Goal: Register for event/course

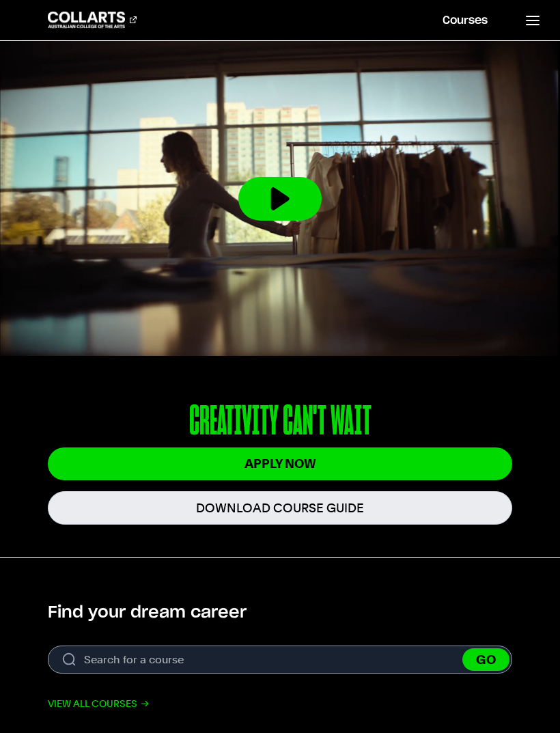
click at [388, 0] on header "Courses Collarts Online Study 100% online About Us History & Values Strategic P…" at bounding box center [280, 20] width 560 height 41
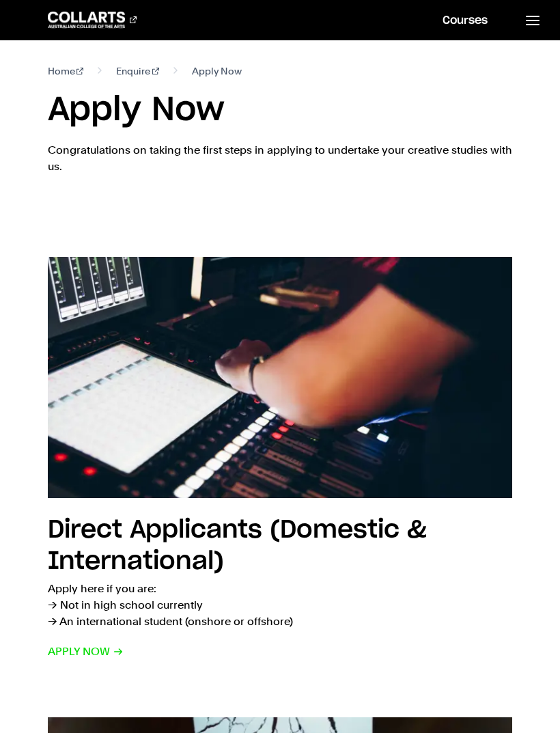
click at [530, 27] on icon at bounding box center [533, 20] width 16 height 16
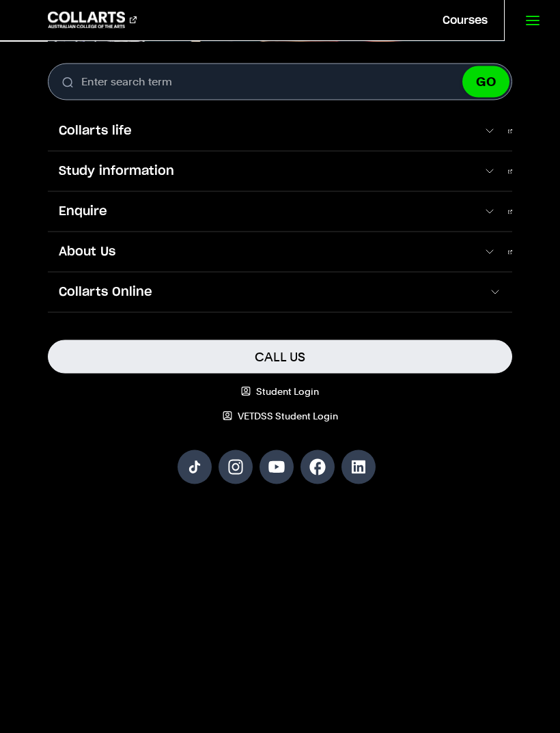
scroll to position [248, 0]
click at [464, 24] on link "Courses" at bounding box center [465, 20] width 78 height 40
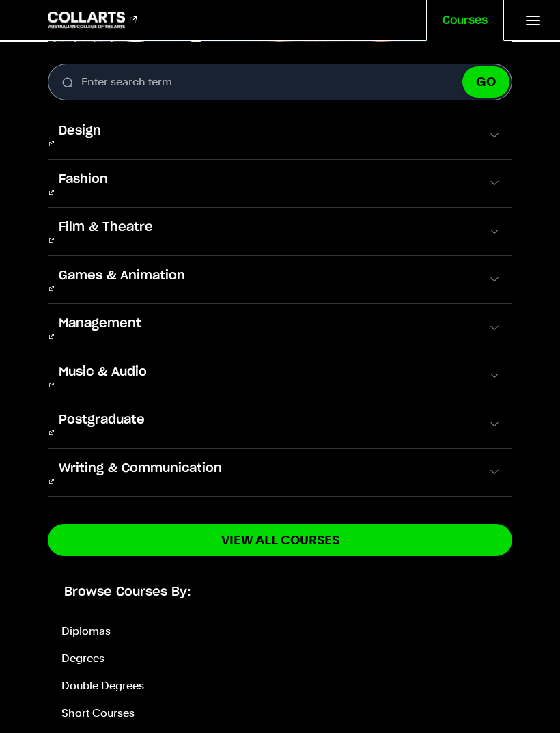
click at [73, 171] on span "Fashion" at bounding box center [83, 180] width 71 height 18
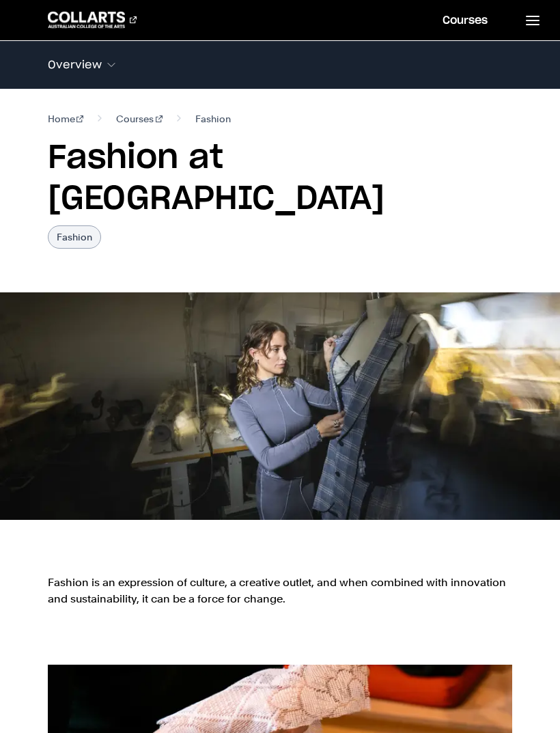
click at [546, 23] on link at bounding box center [532, 20] width 56 height 40
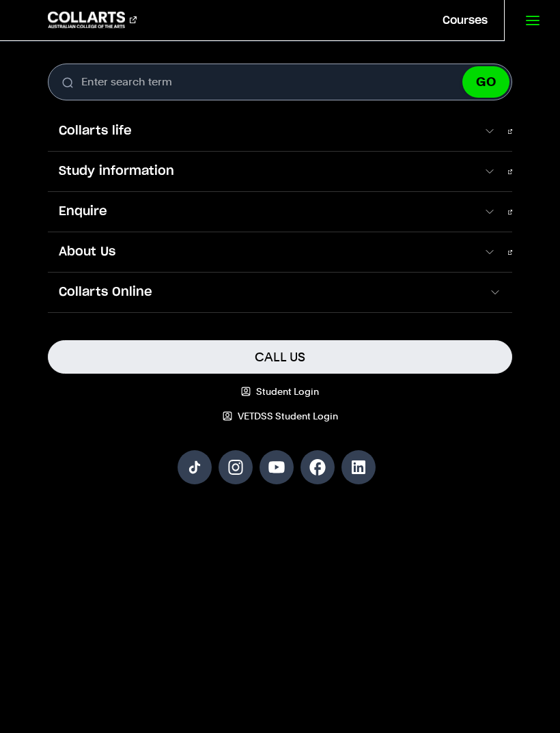
click at [465, 24] on link "Courses" at bounding box center [465, 20] width 78 height 40
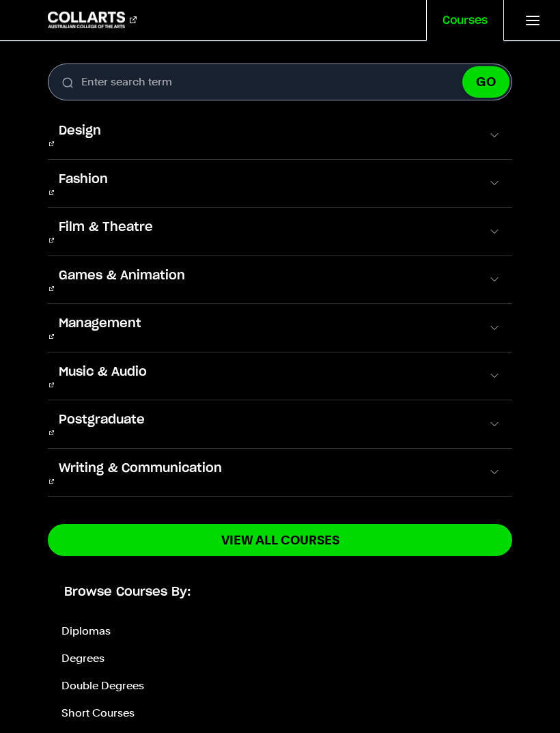
click at [465, 131] on button "Design" at bounding box center [280, 135] width 465 height 48
click at [490, 133] on span at bounding box center [495, 135] width 14 height 14
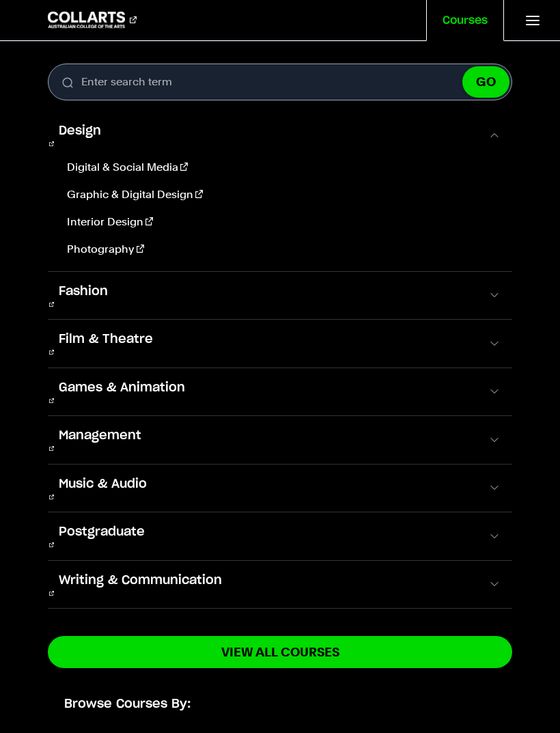
click at [496, 274] on button "Fashion" at bounding box center [280, 296] width 465 height 48
click at [491, 272] on button "Fashion" at bounding box center [280, 296] width 465 height 48
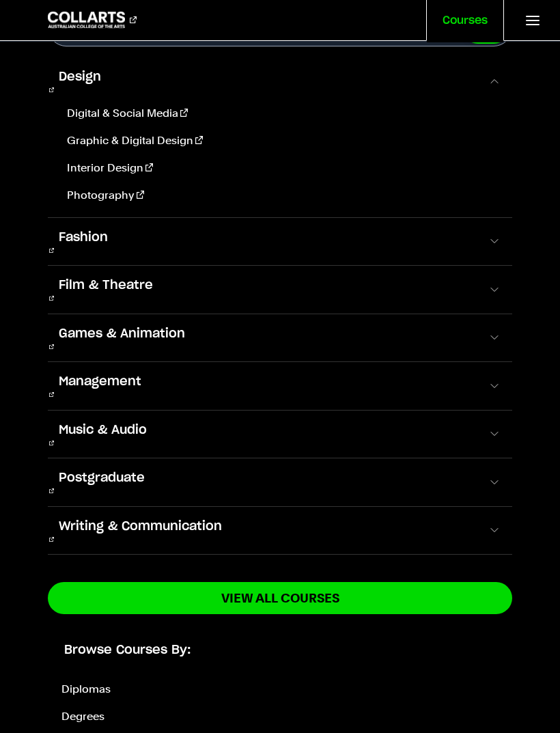
scroll to position [55, 0]
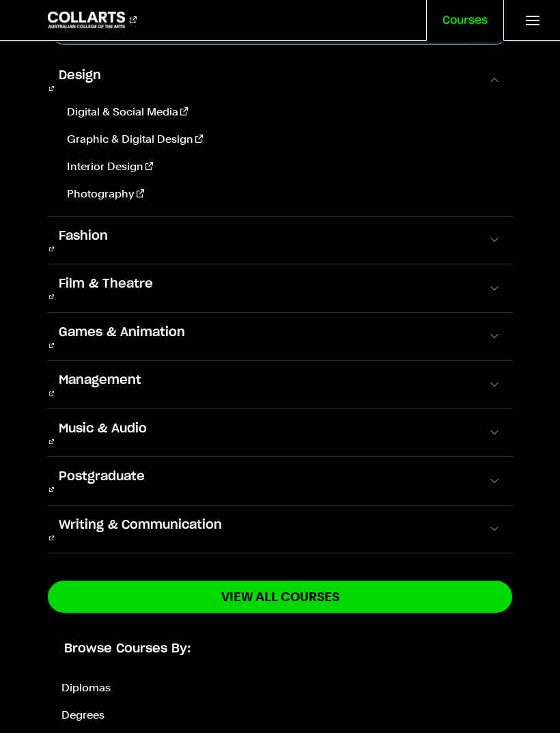
click at [497, 522] on span at bounding box center [495, 529] width 14 height 14
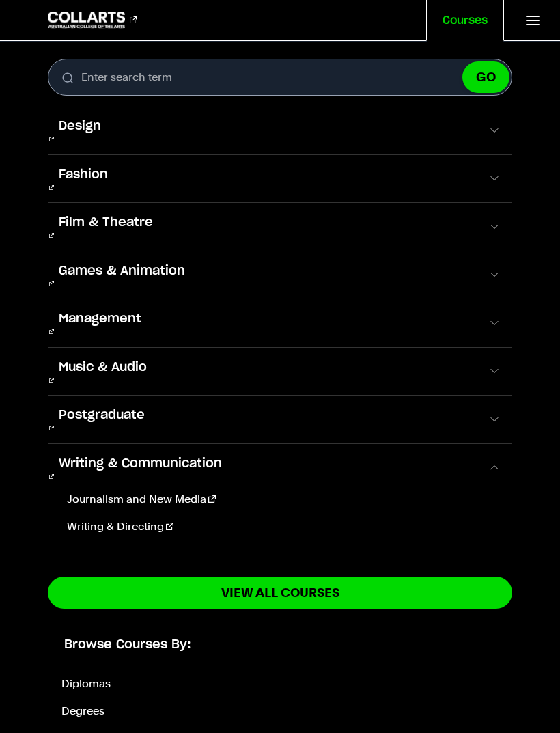
scroll to position [189, 0]
click at [495, 316] on span at bounding box center [495, 323] width 14 height 14
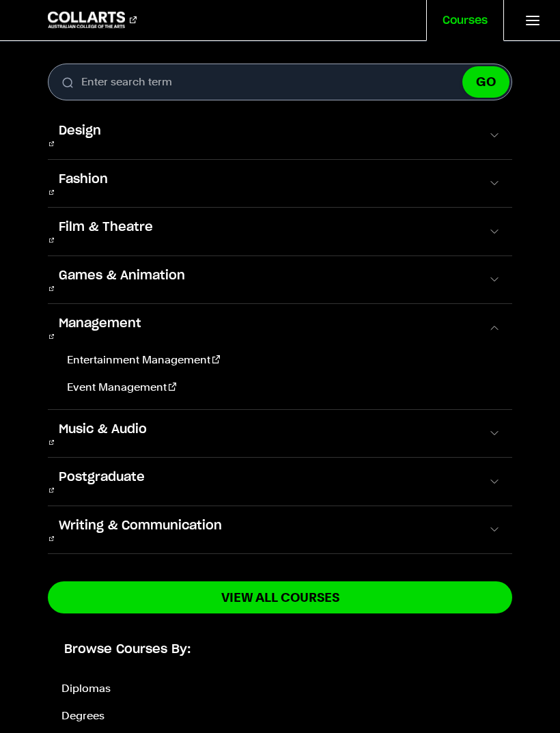
scroll to position [0, 0]
click at [495, 131] on span at bounding box center [495, 135] width 14 height 14
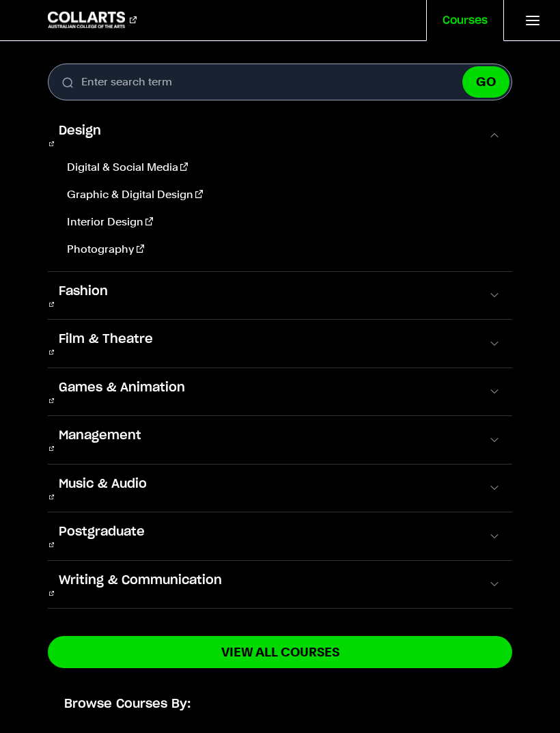
click at [171, 165] on link "Digital & Social Media" at bounding box center [281, 167] width 441 height 16
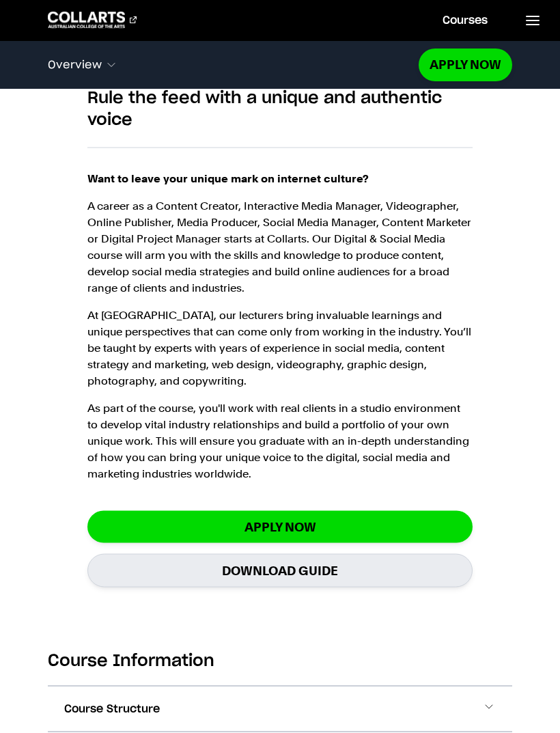
scroll to position [1118, 0]
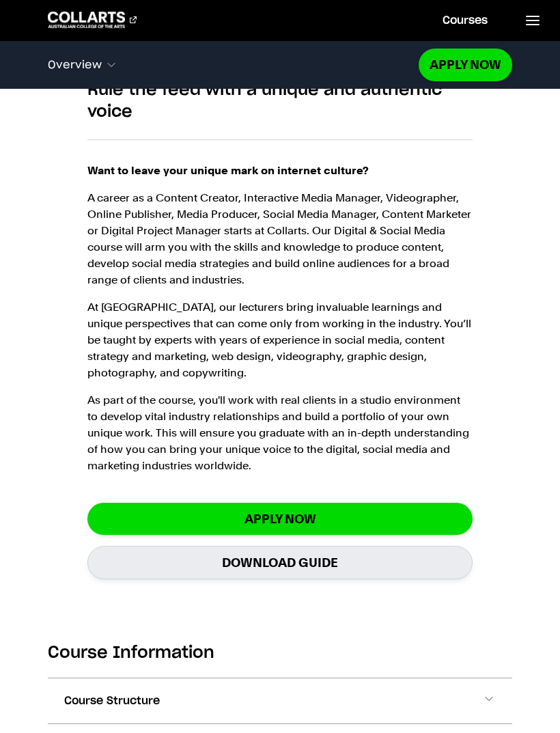
click at [450, 503] on link "Apply Now" at bounding box center [280, 519] width 386 height 32
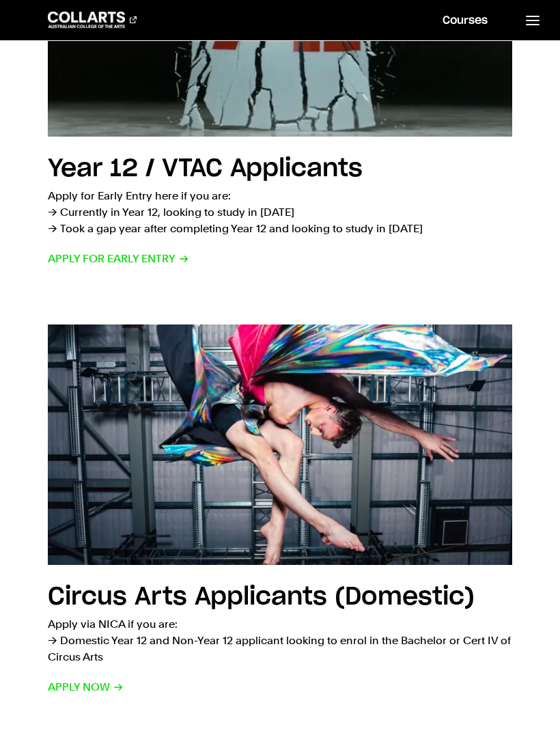
scroll to position [818, 0]
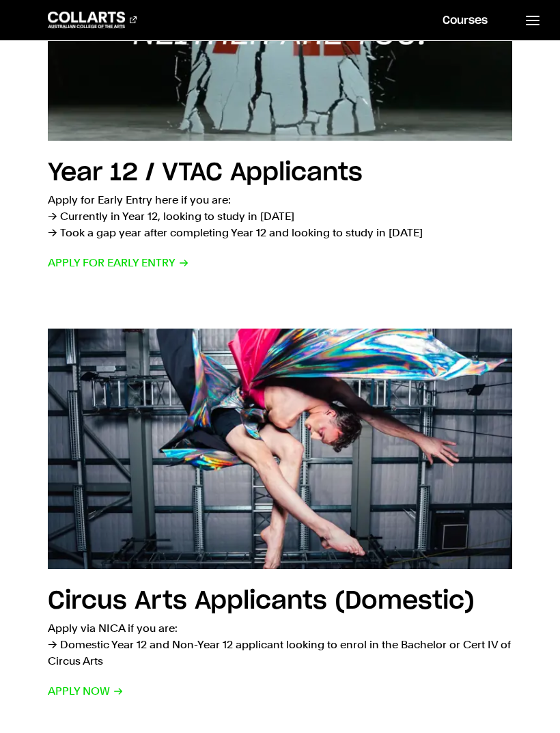
click at [85, 267] on span "Apply for Early Entry" at bounding box center [118, 263] width 141 height 16
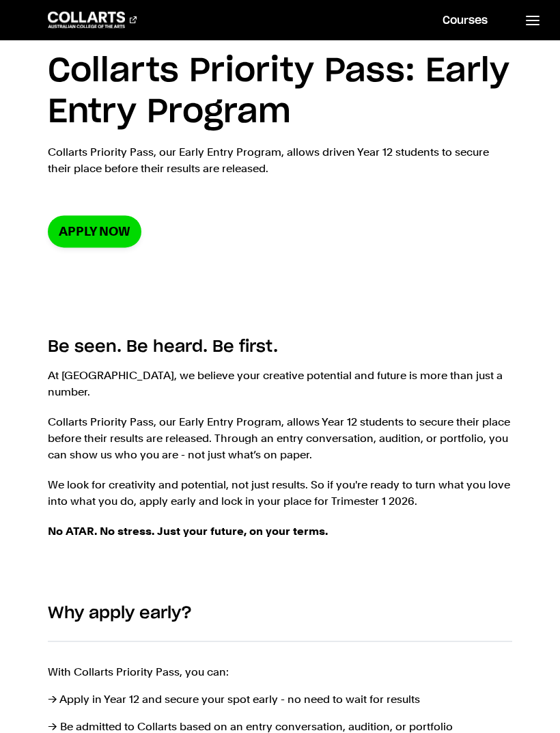
scroll to position [24, 0]
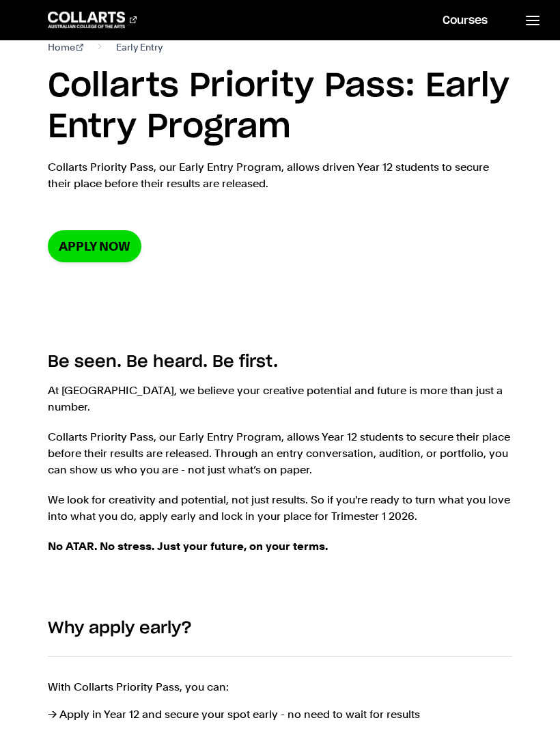
click at [70, 253] on link "Apply now" at bounding box center [95, 246] width 94 height 32
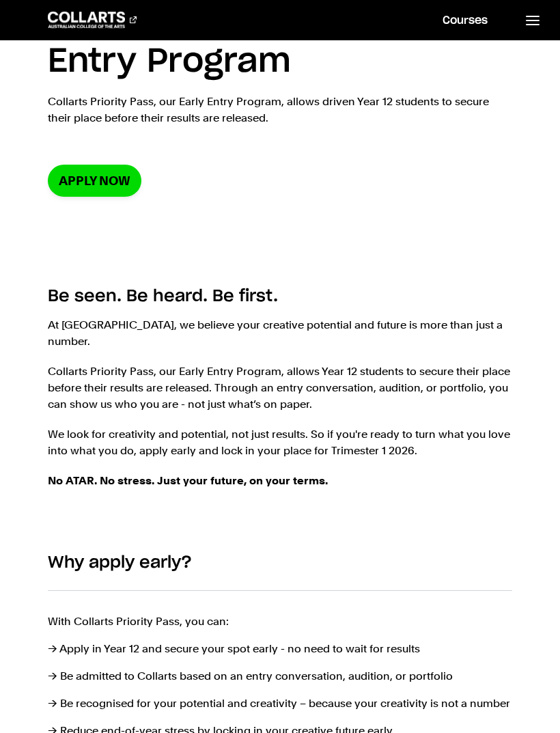
scroll to position [0, 0]
